Goal: Book appointment/travel/reservation

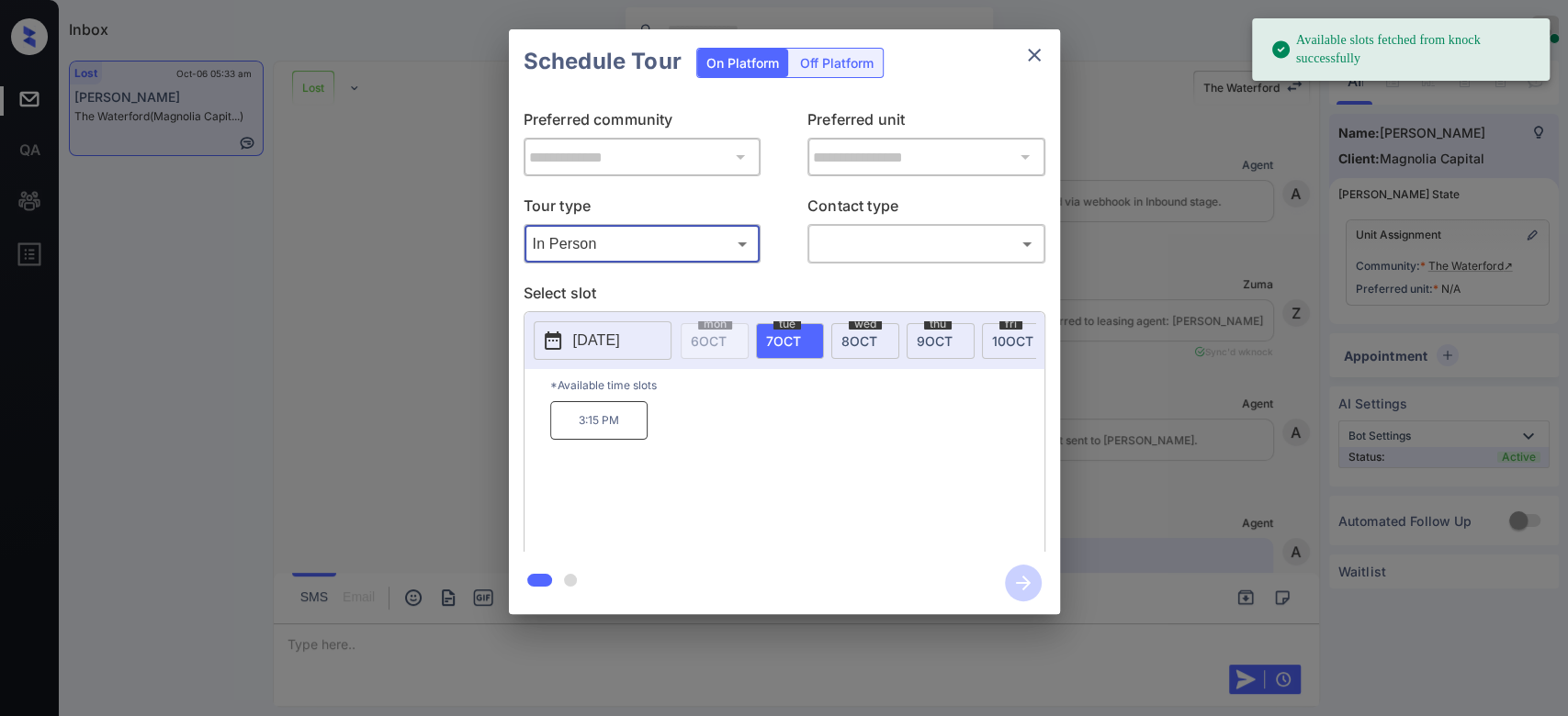
scroll to position [2625, 0]
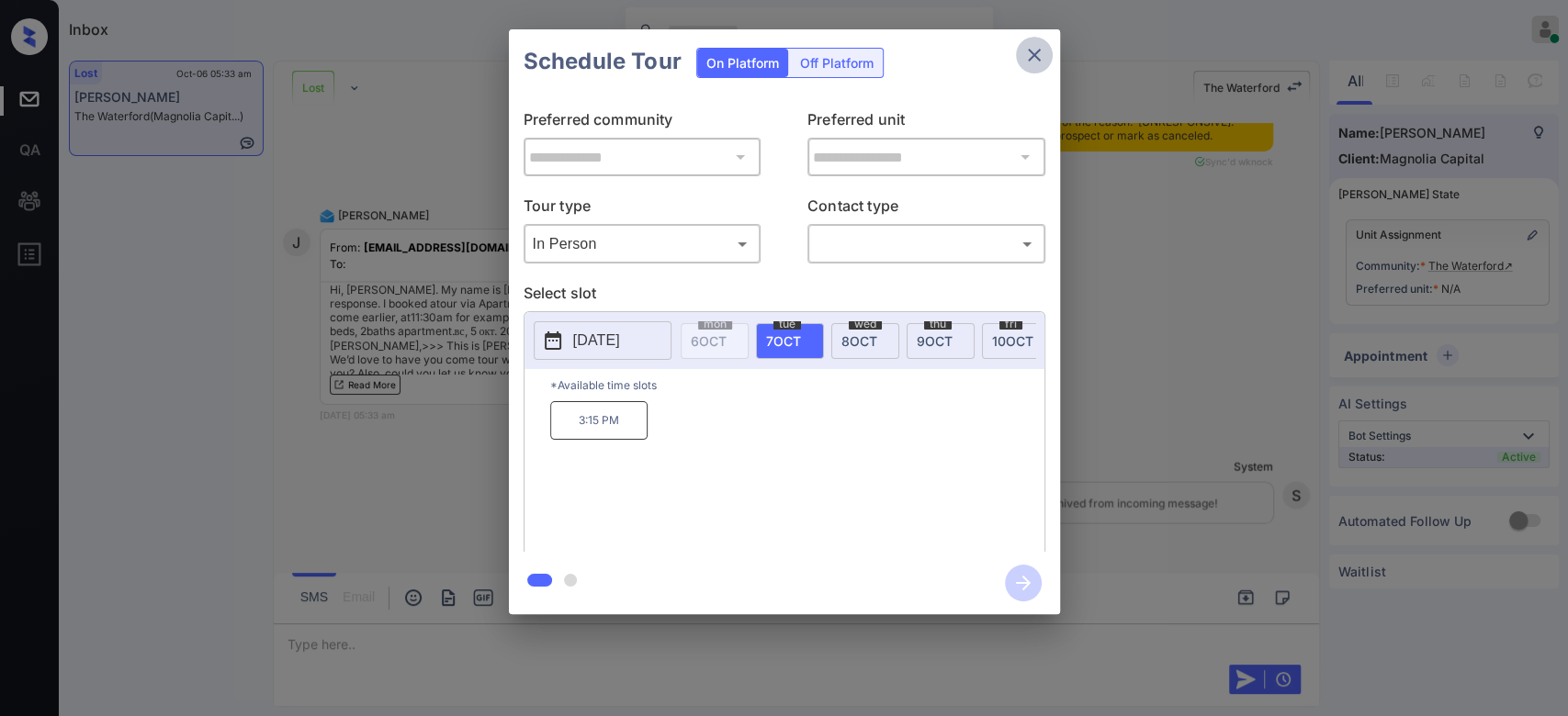
click at [1039, 54] on icon "close" at bounding box center [1035, 56] width 22 height 22
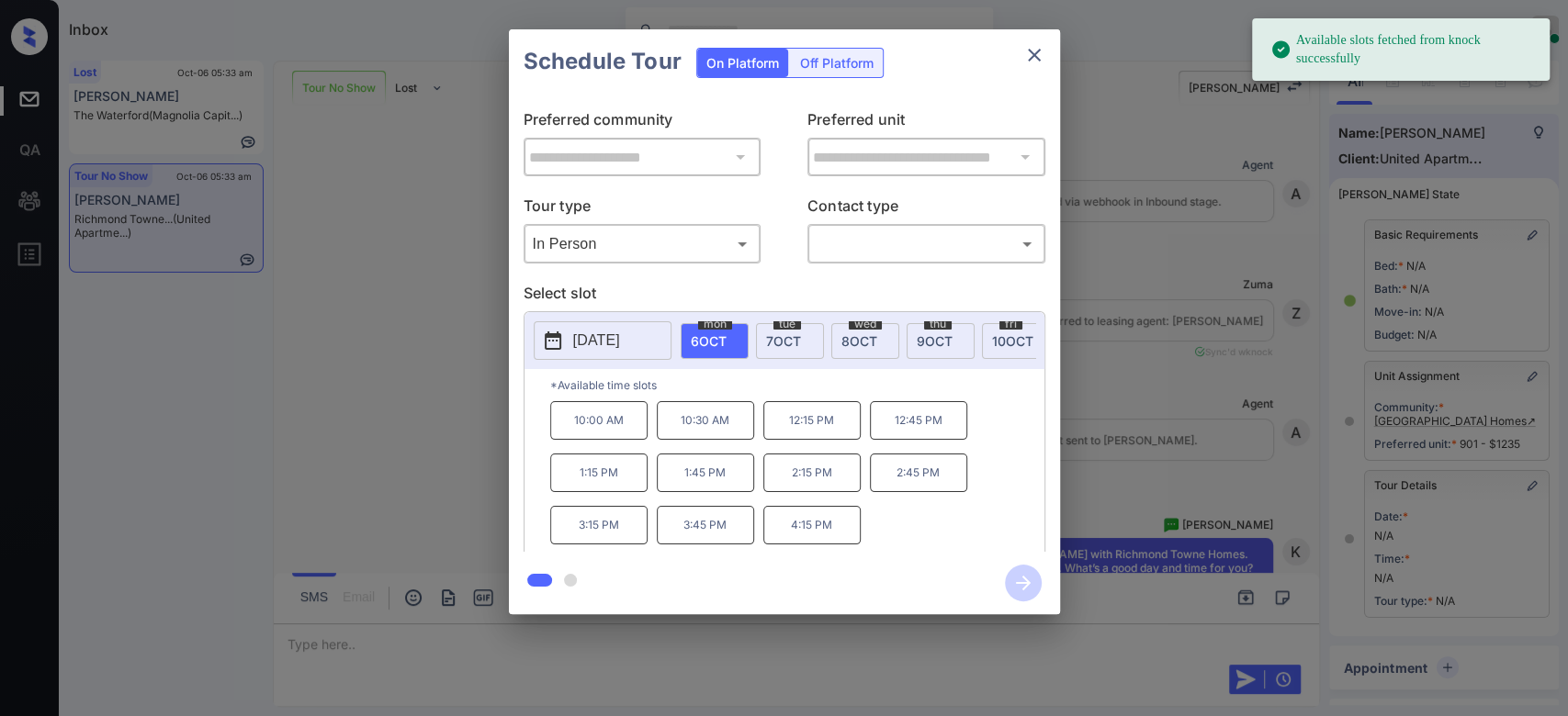
scroll to position [213, 0]
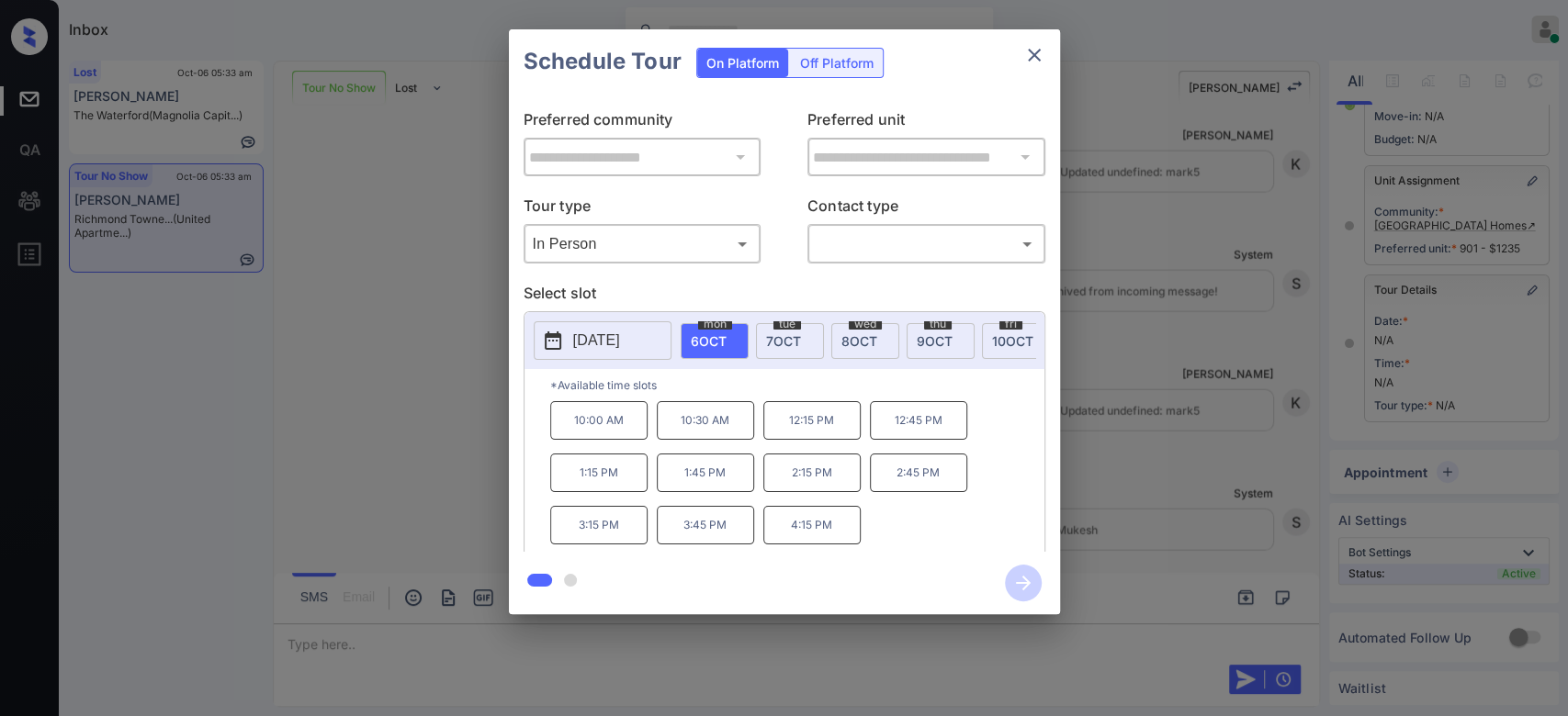
click at [1039, 48] on icon "close" at bounding box center [1035, 56] width 22 height 22
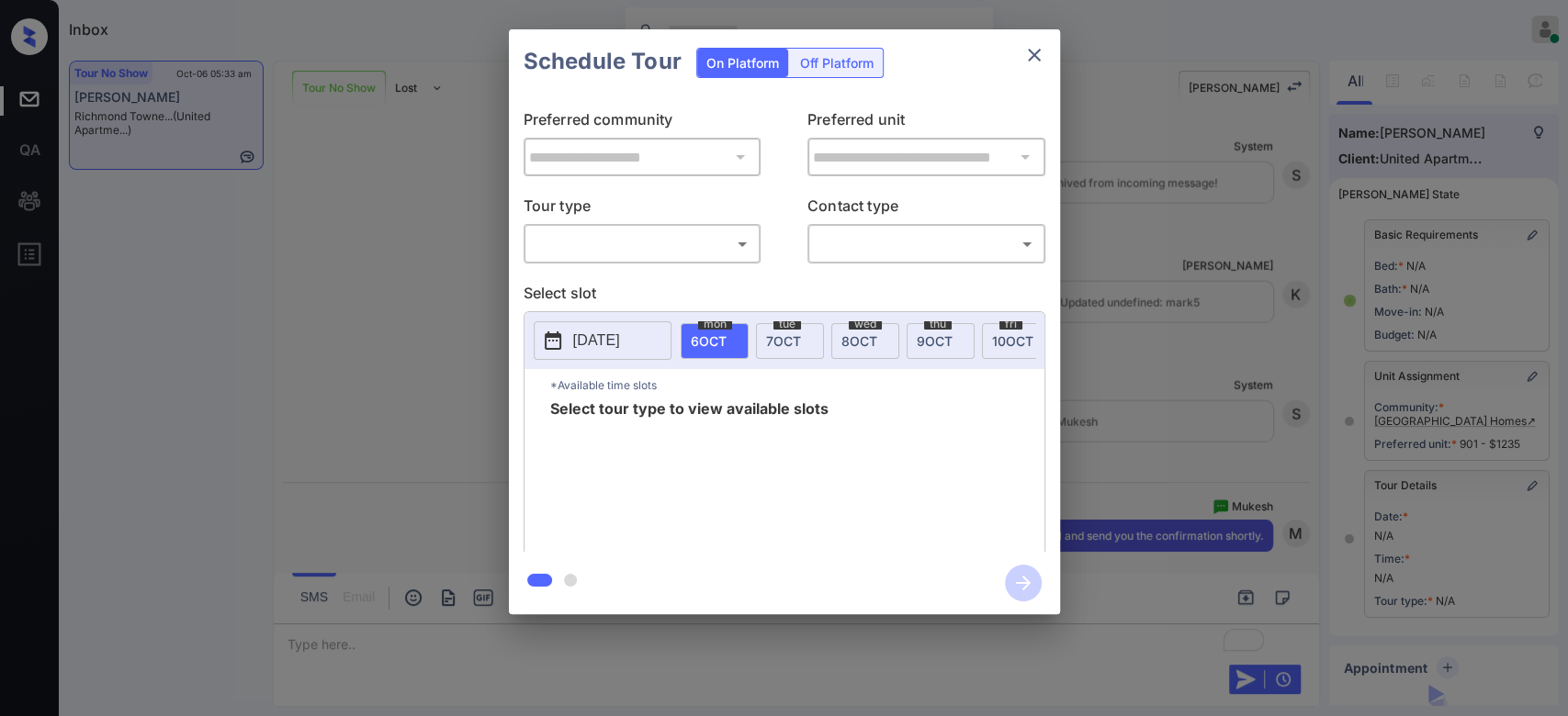
scroll to position [213, 0]
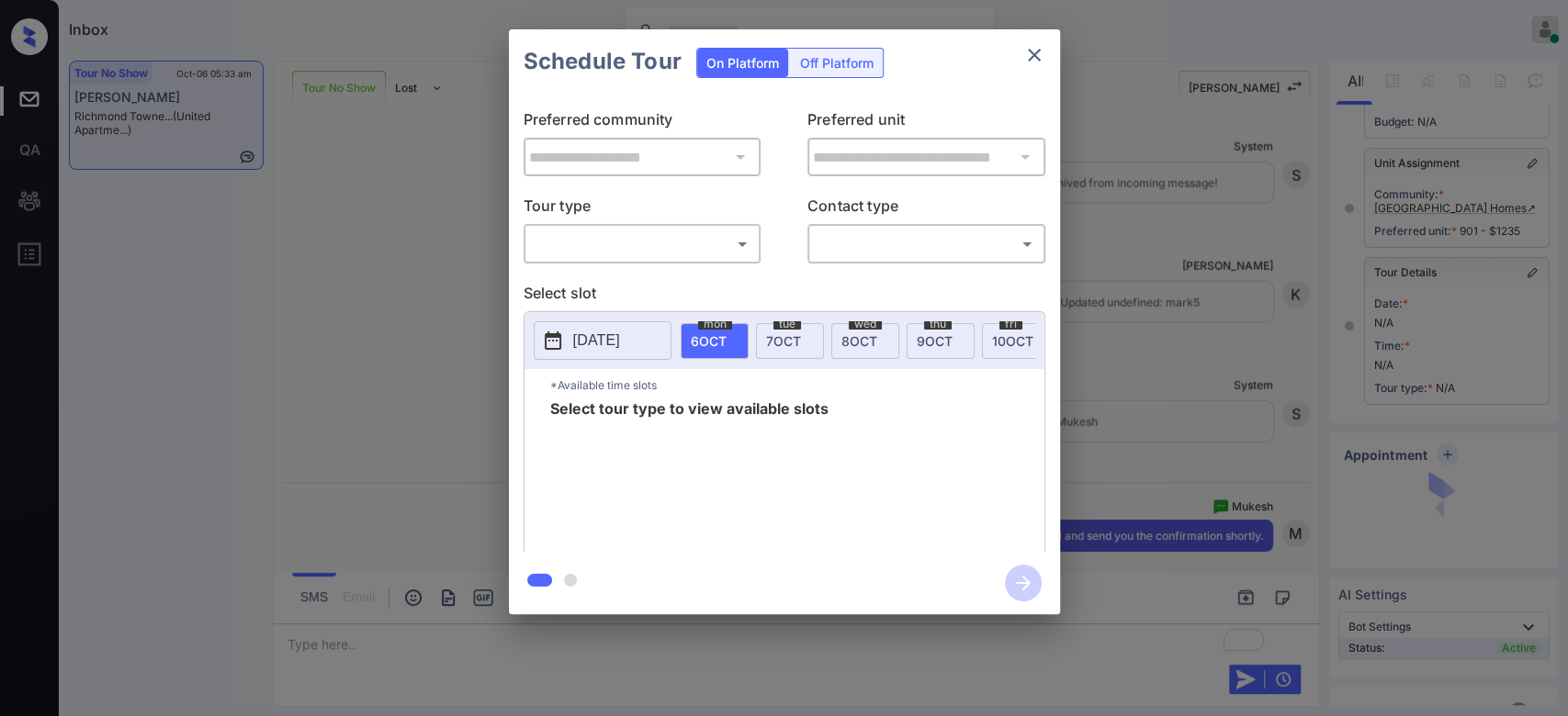
click at [721, 226] on div "​ ​" at bounding box center [642, 244] width 238 height 40
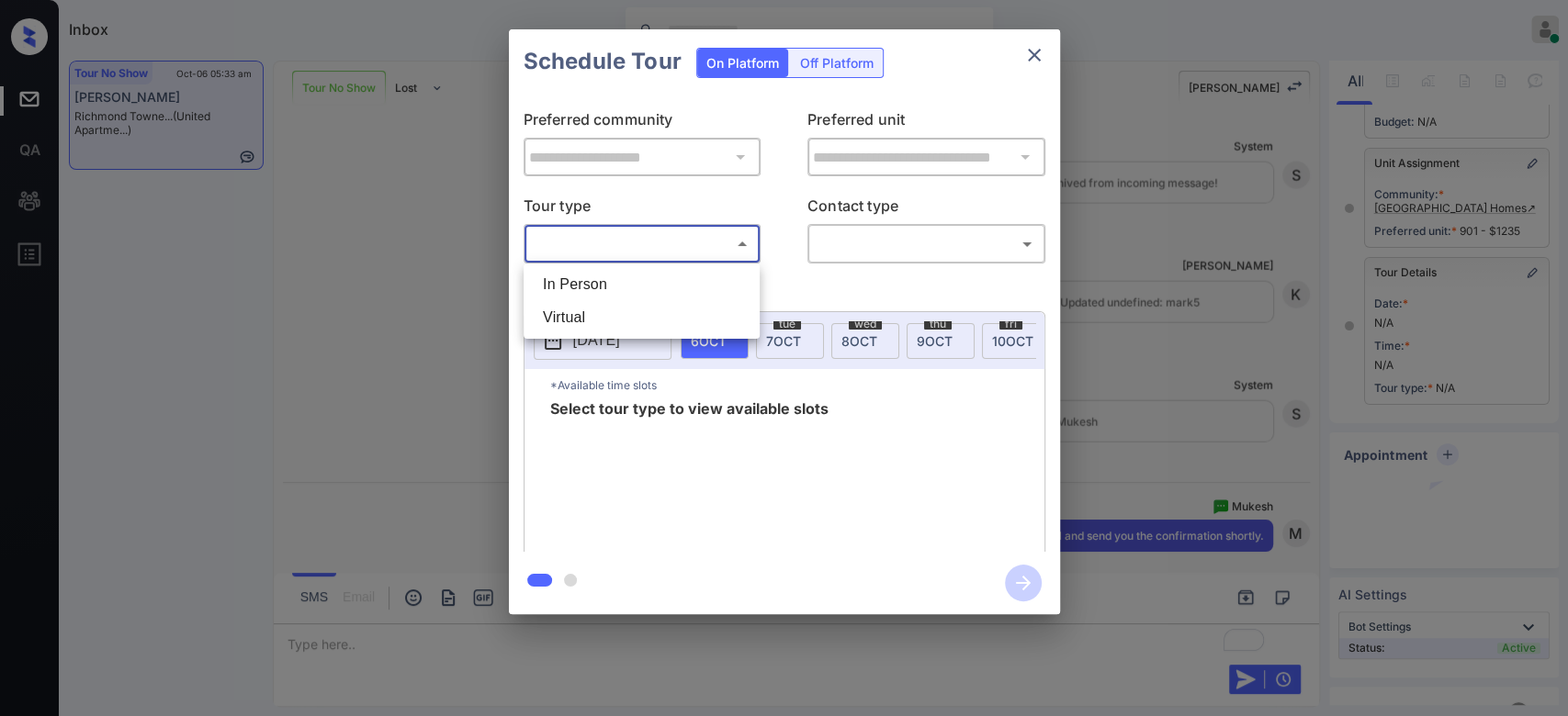
click at [726, 239] on body "Inbox Mukesh Online Set yourself offline Set yourself on break Profile Switch t…" at bounding box center [784, 358] width 1568 height 716
click at [611, 280] on li "In Person" at bounding box center [641, 285] width 227 height 33
type input "********"
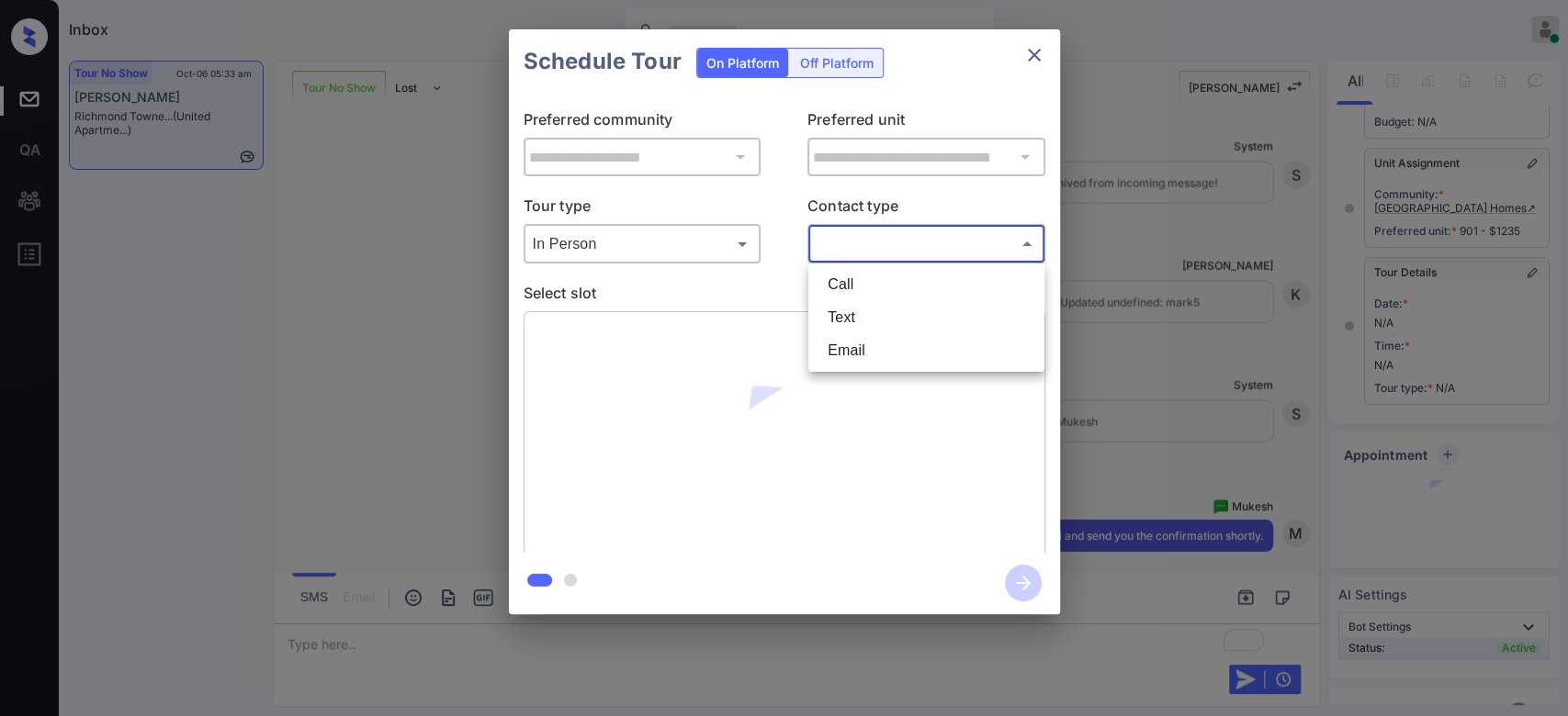
click at [891, 237] on body "Inbox Mukesh Online Set yourself offline Set yourself on break Profile Switch t…" at bounding box center [784, 358] width 1568 height 716
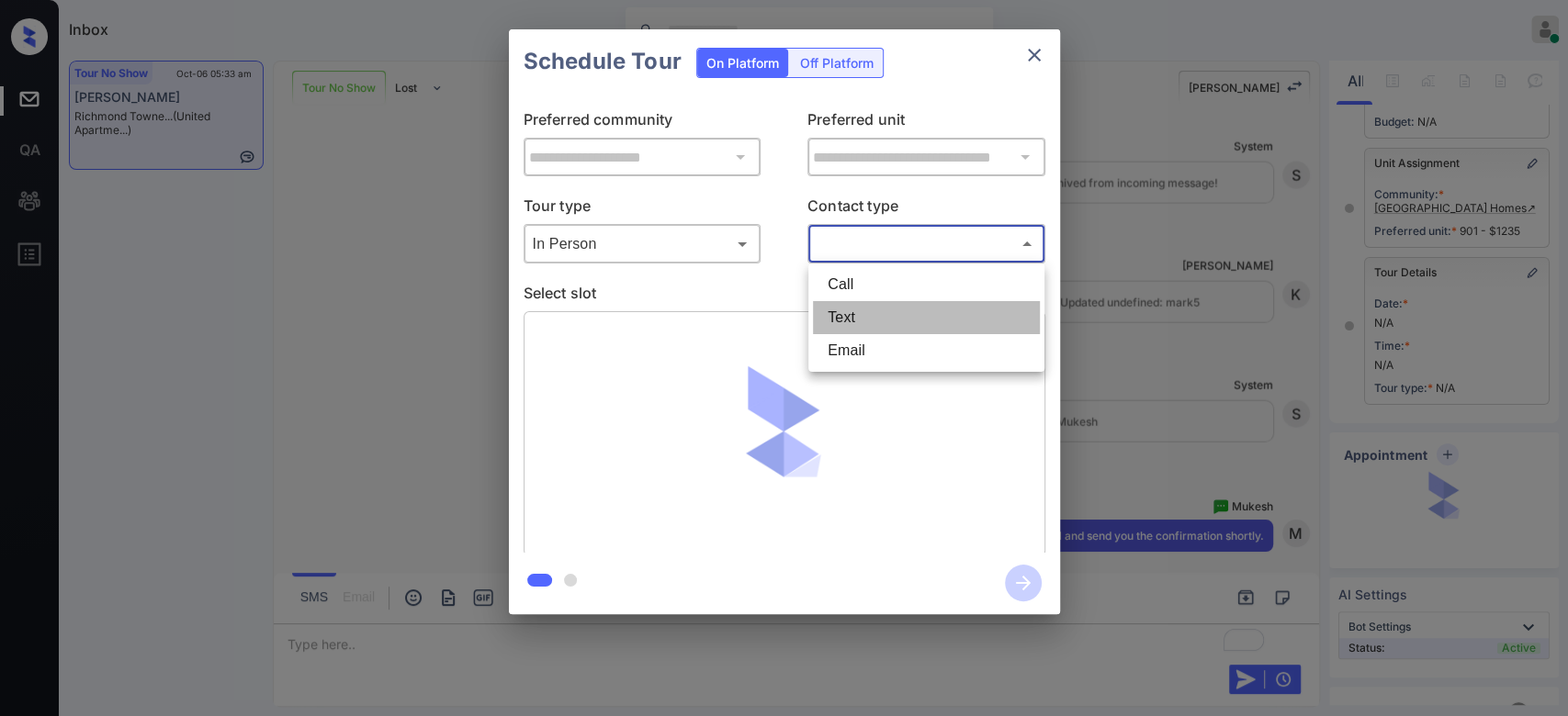
click at [861, 328] on li "Text" at bounding box center [926, 318] width 227 height 33
type input "****"
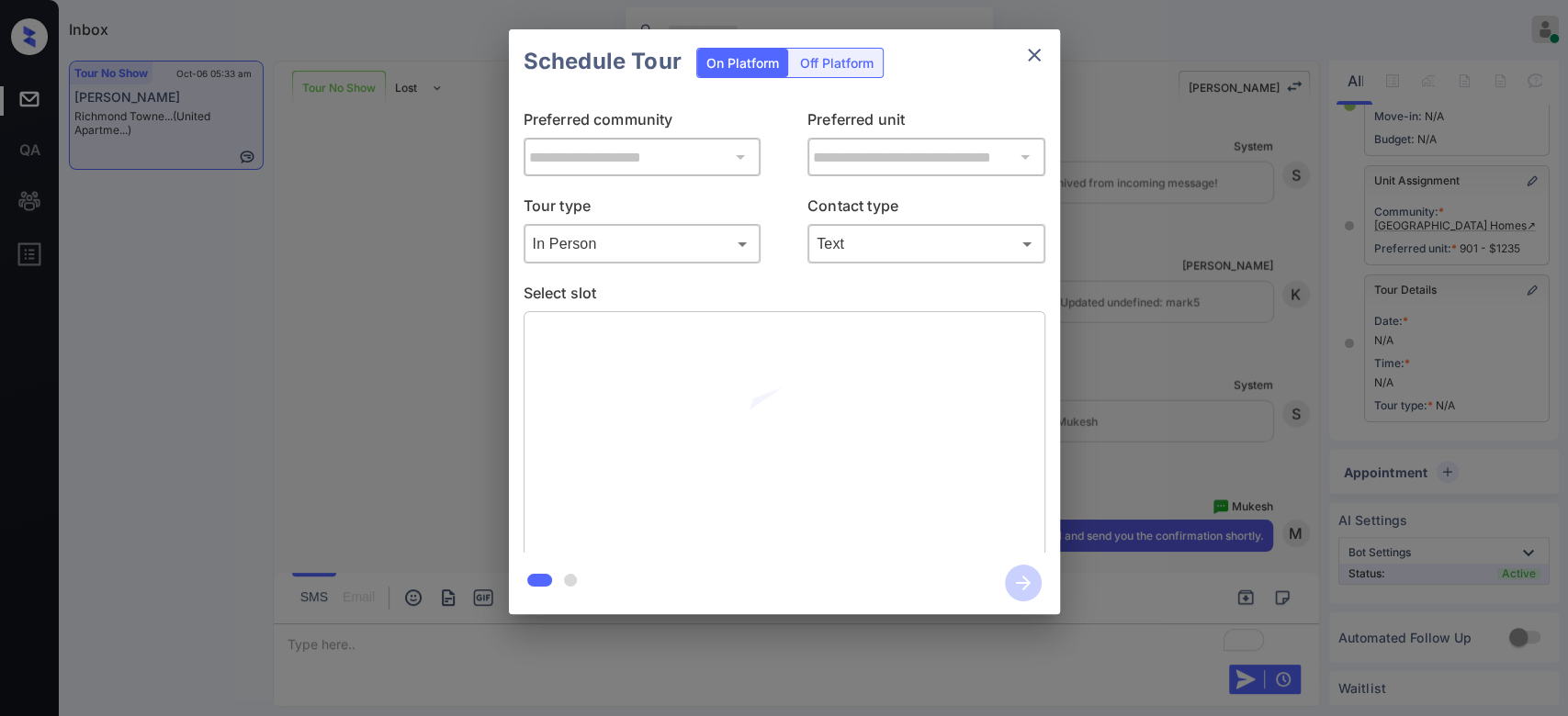
click at [938, 86] on div "Schedule Tour On Platform Off Platform" at bounding box center [784, 61] width 551 height 64
click at [960, 82] on div "Schedule Tour On Platform Off Platform" at bounding box center [784, 61] width 551 height 64
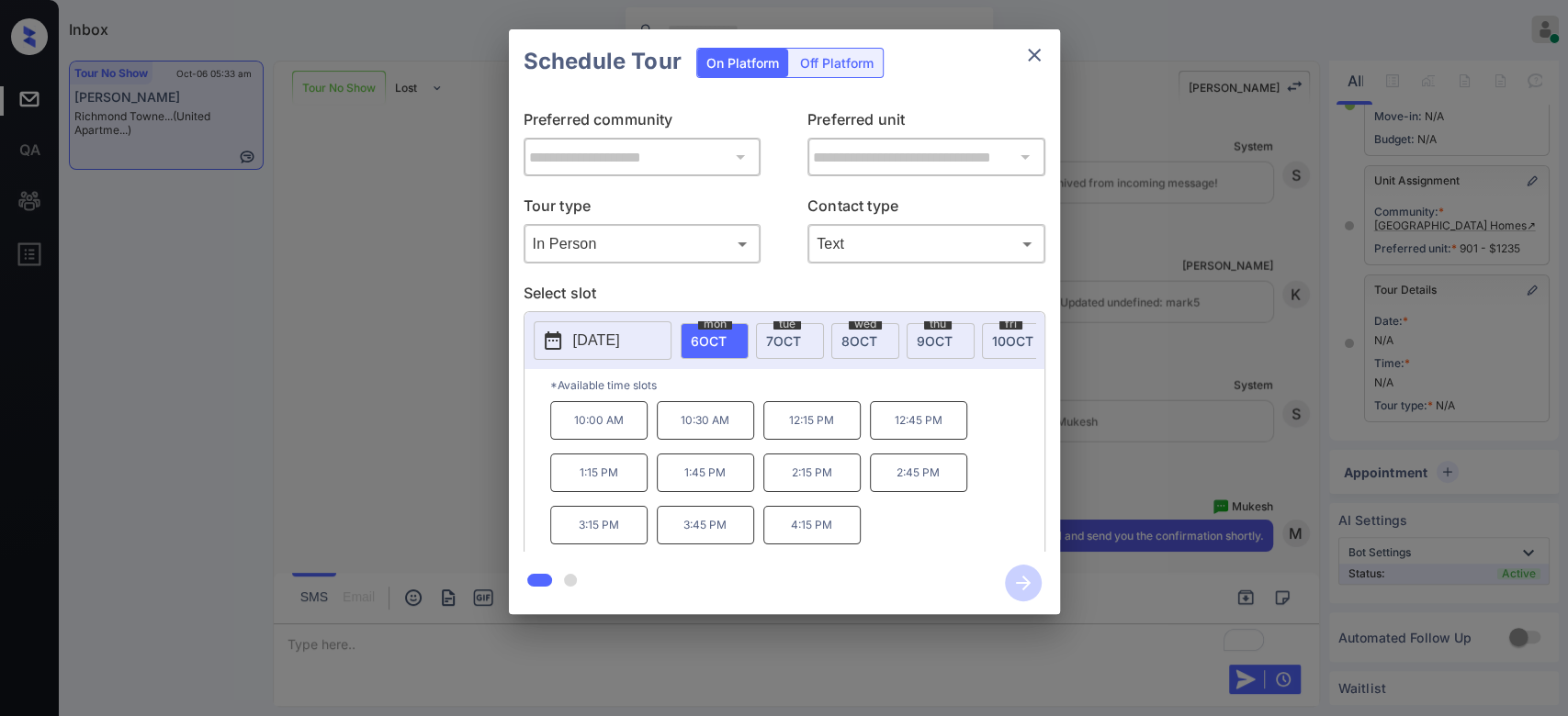
click at [796, 486] on p "2:15 PM" at bounding box center [811, 473] width 97 height 39
click at [1020, 581] on icon "button" at bounding box center [1023, 584] width 37 height 37
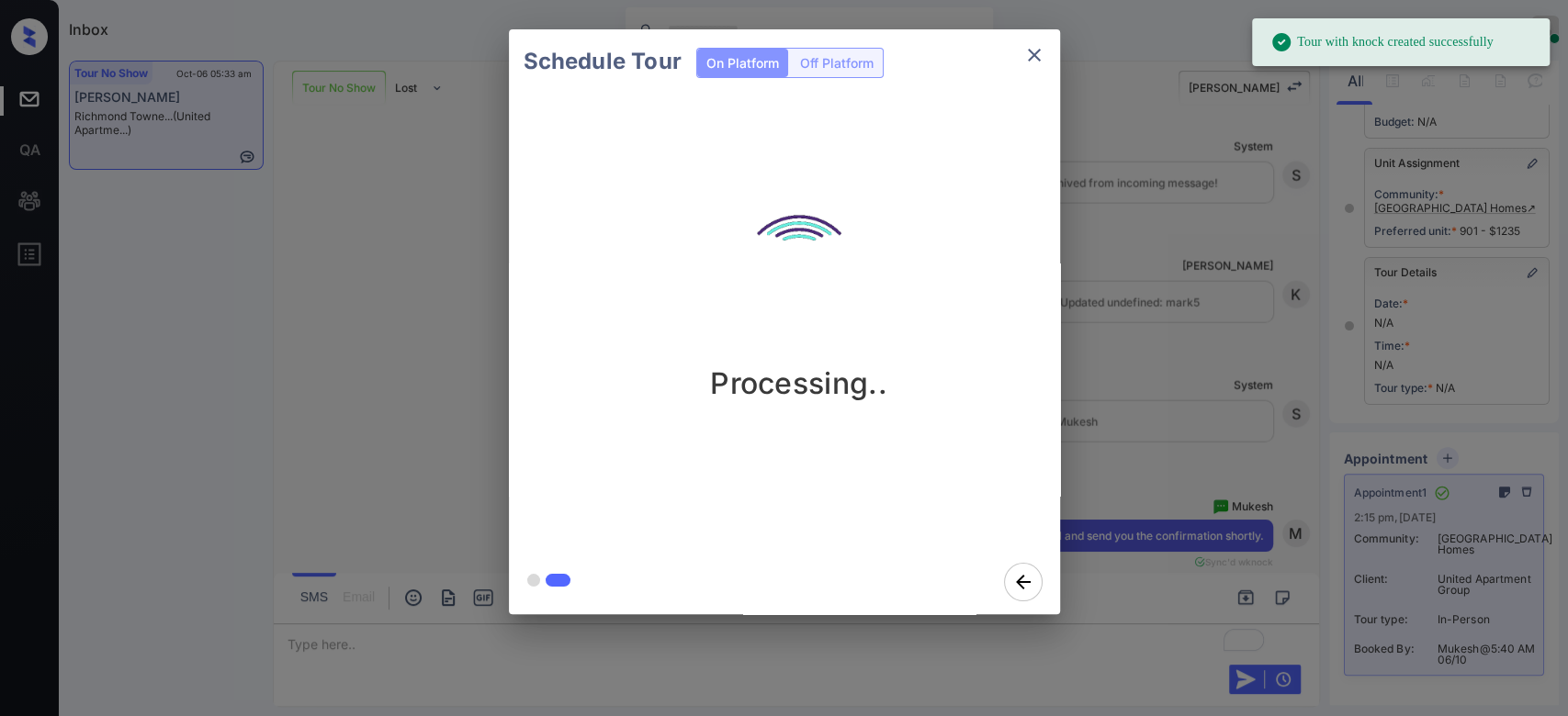
click at [1147, 247] on div "Schedule Tour On Platform Off Platform Processing.." at bounding box center [784, 321] width 1568 height 644
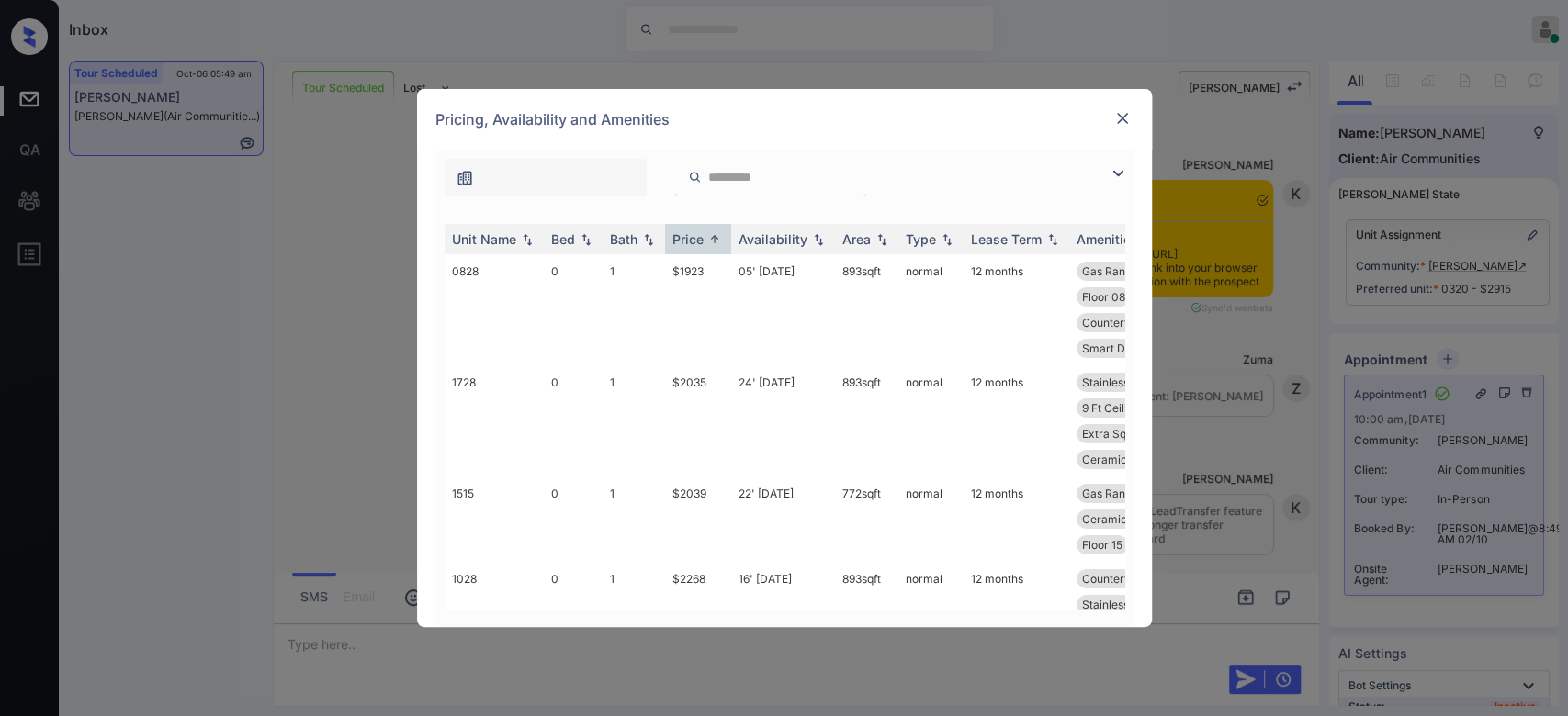
scroll to position [2109, 0]
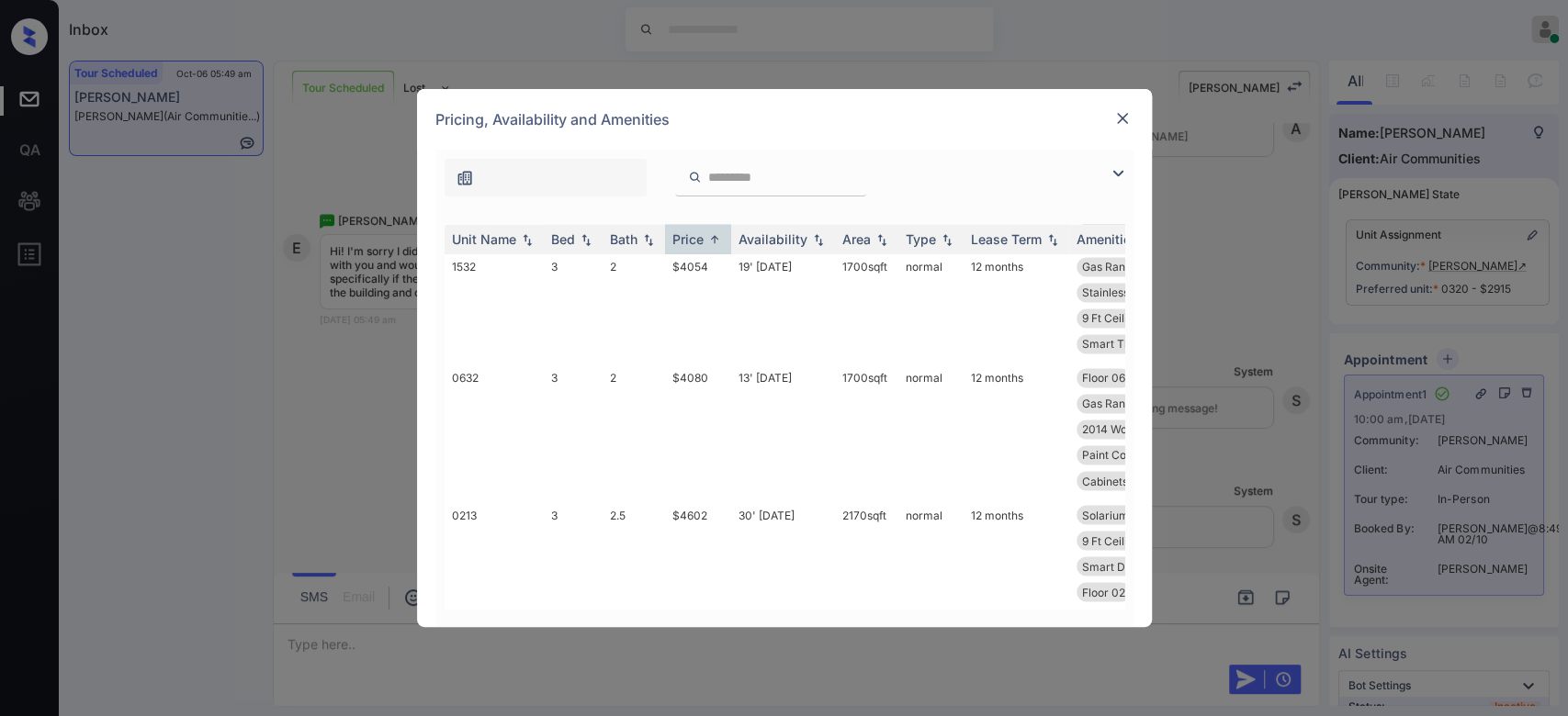
click at [1122, 117] on img at bounding box center [1123, 119] width 19 height 19
